Goal: Find specific fact: Find specific fact

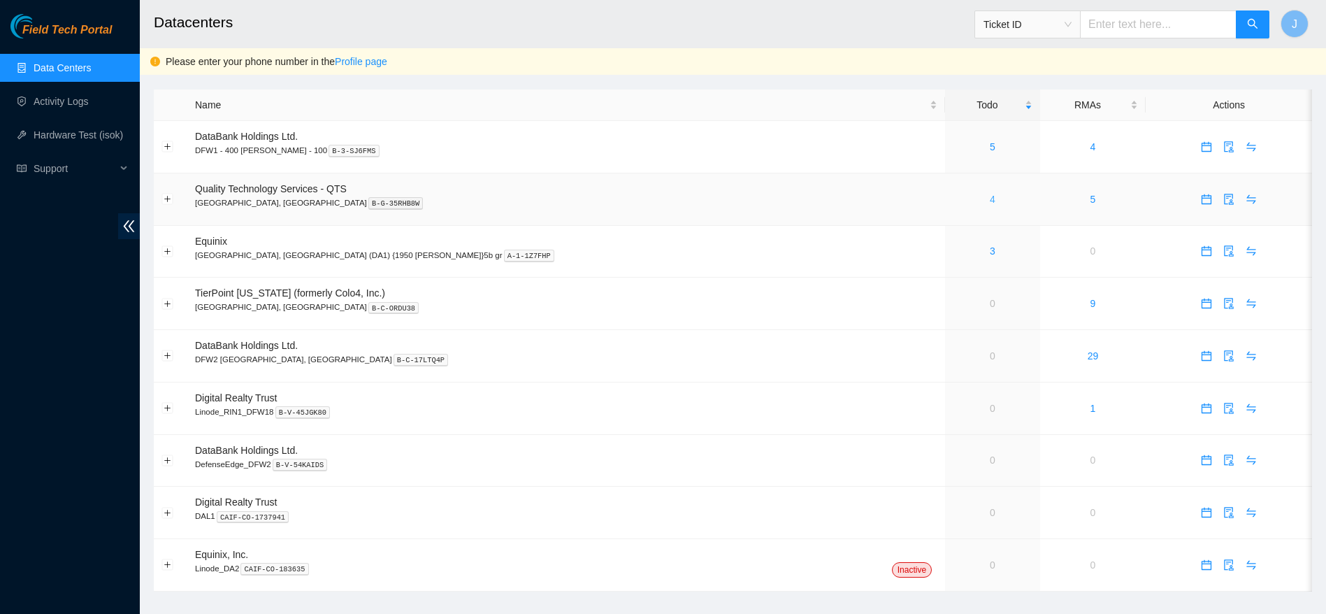
click at [990, 203] on link "4" at bounding box center [993, 199] width 6 height 11
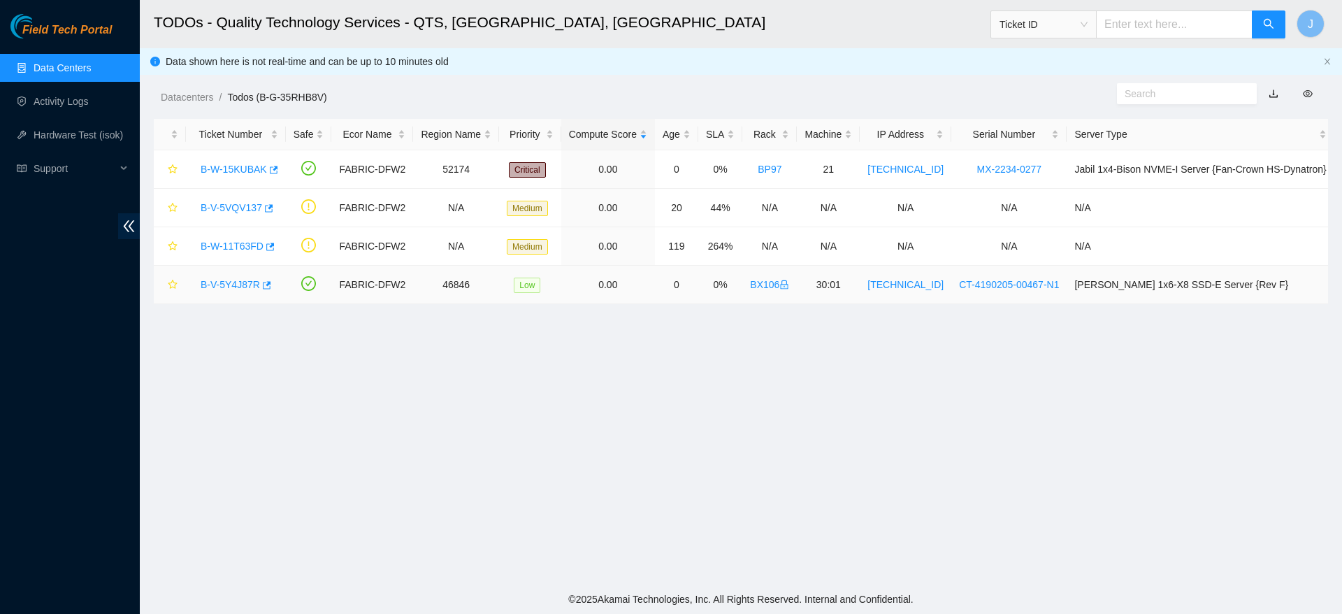
click at [232, 285] on link "B-V-5Y4J87R" at bounding box center [230, 284] width 59 height 11
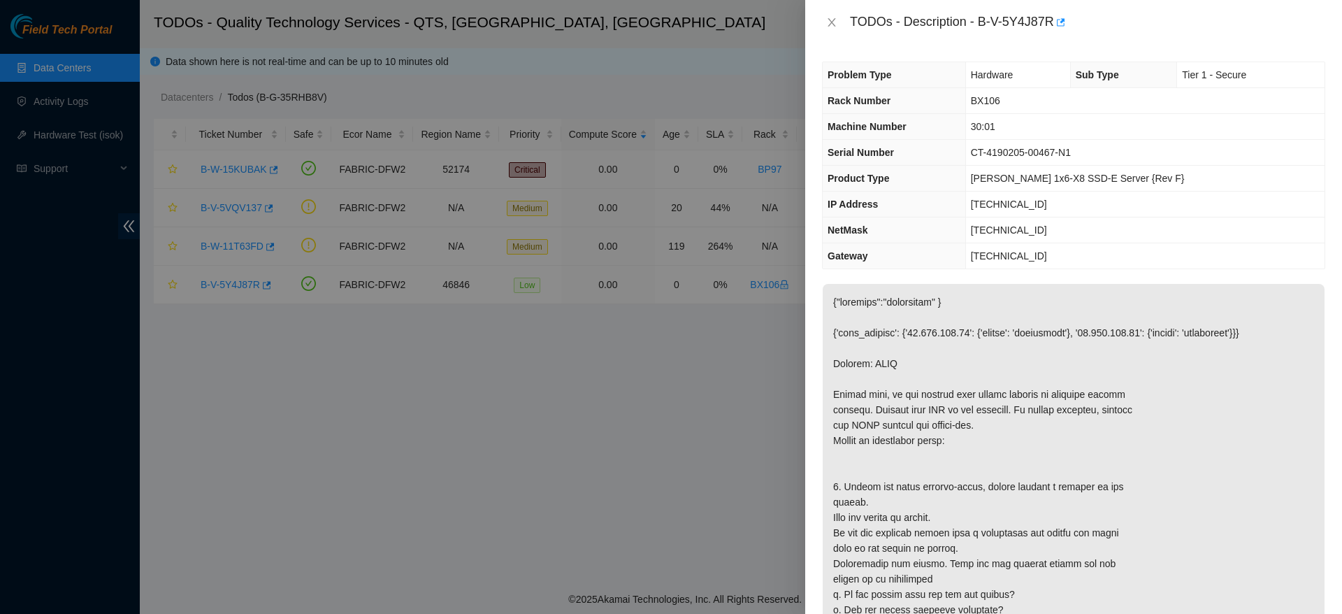
click at [1093, 166] on td "Ciara 1x6-X8 SSD-E Server {Rev F}" at bounding box center [1144, 179] width 359 height 26
click at [1014, 201] on span "23.205.248.63" at bounding box center [1009, 204] width 76 height 11
copy span "23.205.248.63"
drag, startPoint x: 1212, startPoint y: 244, endPoint x: 1017, endPoint y: 224, distance: 196.1
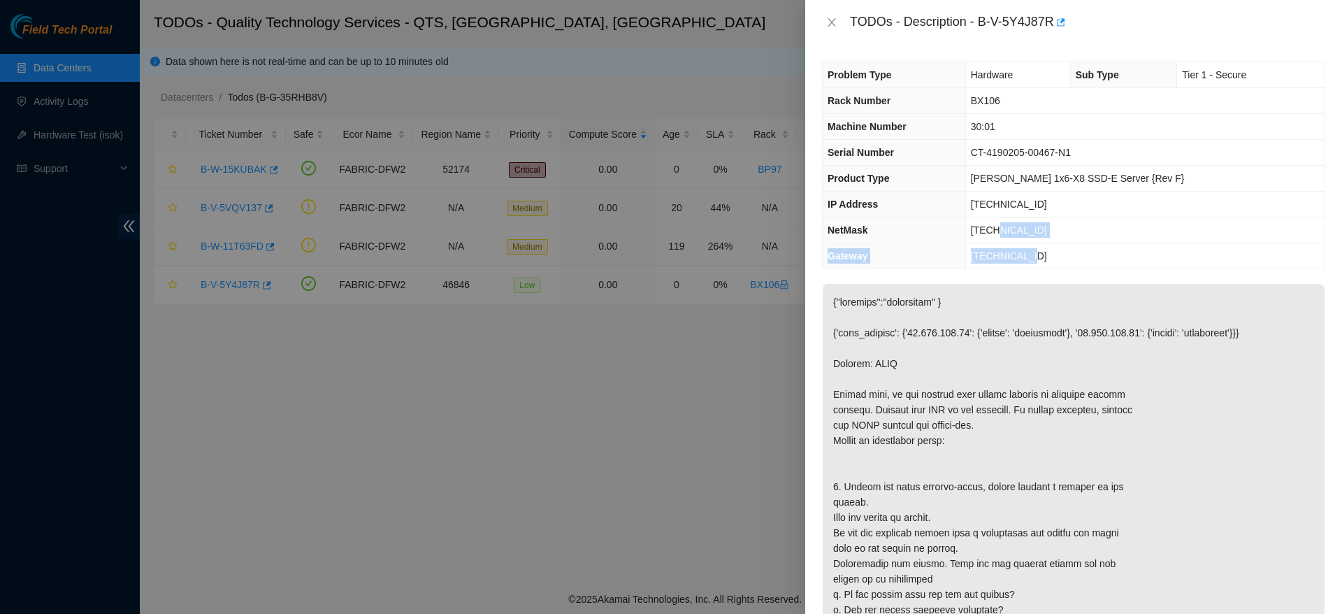
click at [1017, 224] on tbody "Problem Type Hardware Sub Type Tier 1 - Secure Rack Number BX106 Machine Number…" at bounding box center [1074, 165] width 502 height 206
click at [1017, 224] on span "255.255.255.128" at bounding box center [1009, 229] width 76 height 11
copy span "255.255.255.128"
